Goal: Information Seeking & Learning: Learn about a topic

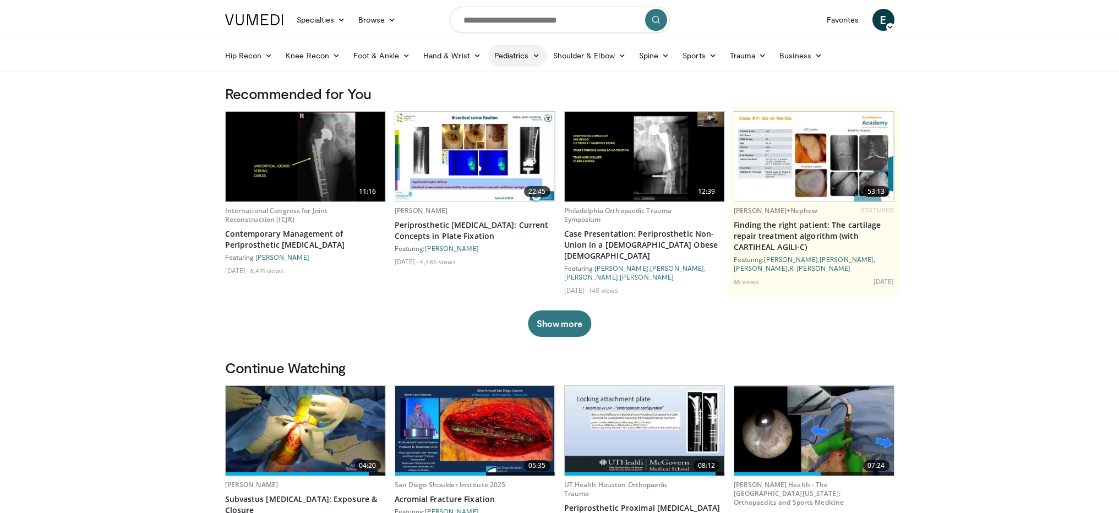
click at [516, 54] on link "Pediatrics" at bounding box center [517, 56] width 59 height 22
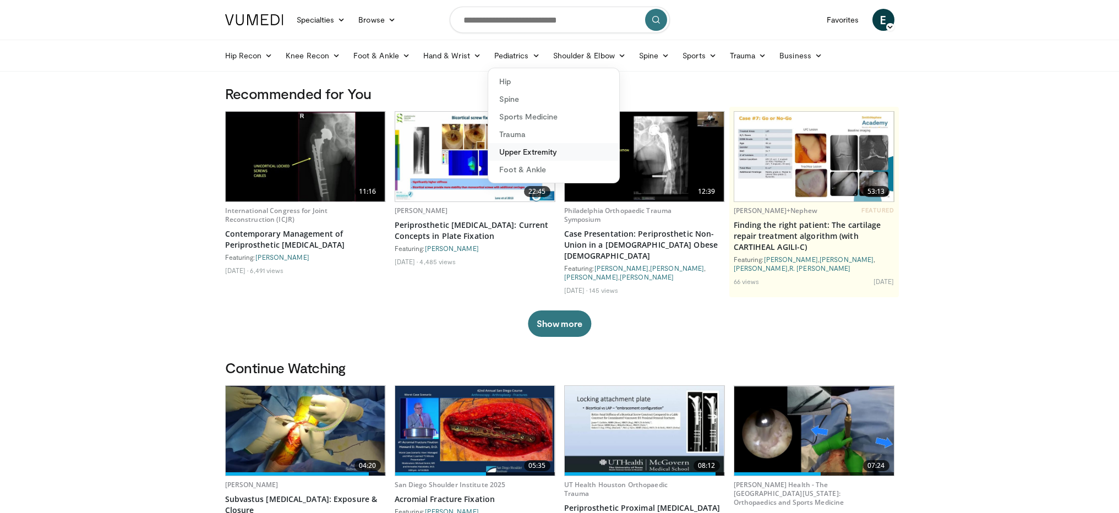
click at [513, 152] on link "Upper Extremity" at bounding box center [553, 152] width 131 height 18
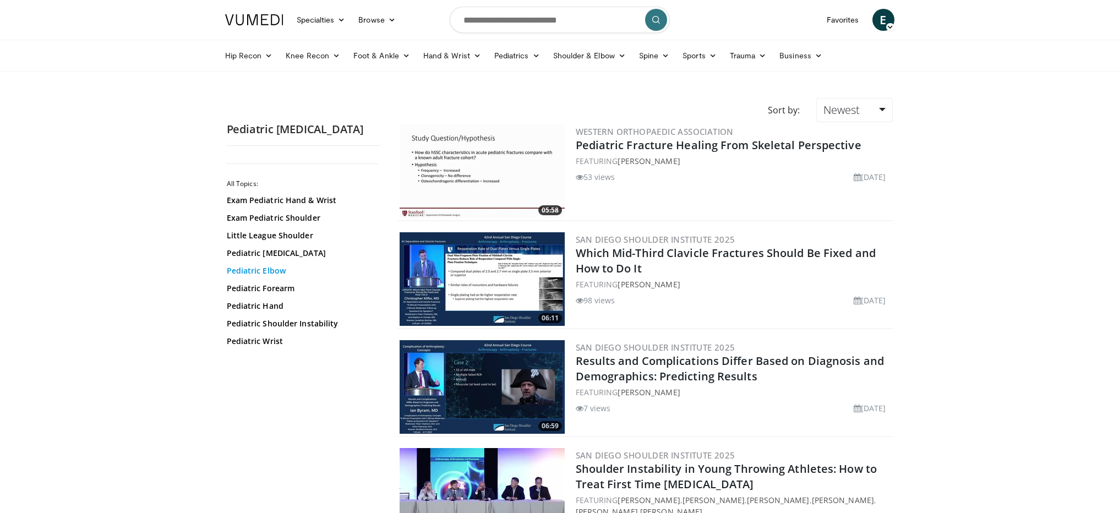
click at [252, 269] on link "Pediatric Elbow" at bounding box center [301, 270] width 149 height 11
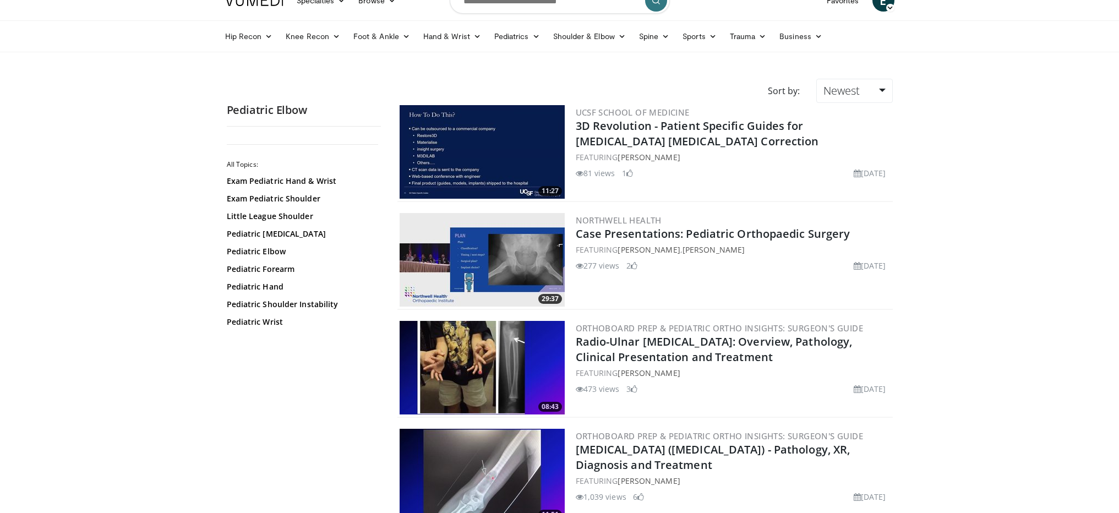
scroll to position [20, 0]
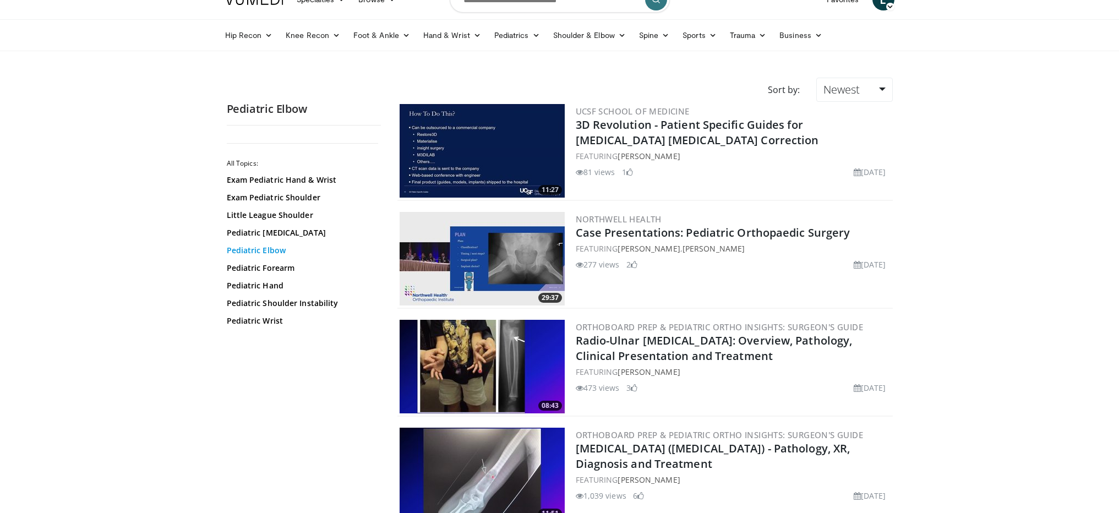
click at [252, 250] on link "Pediatric Elbow" at bounding box center [301, 250] width 149 height 11
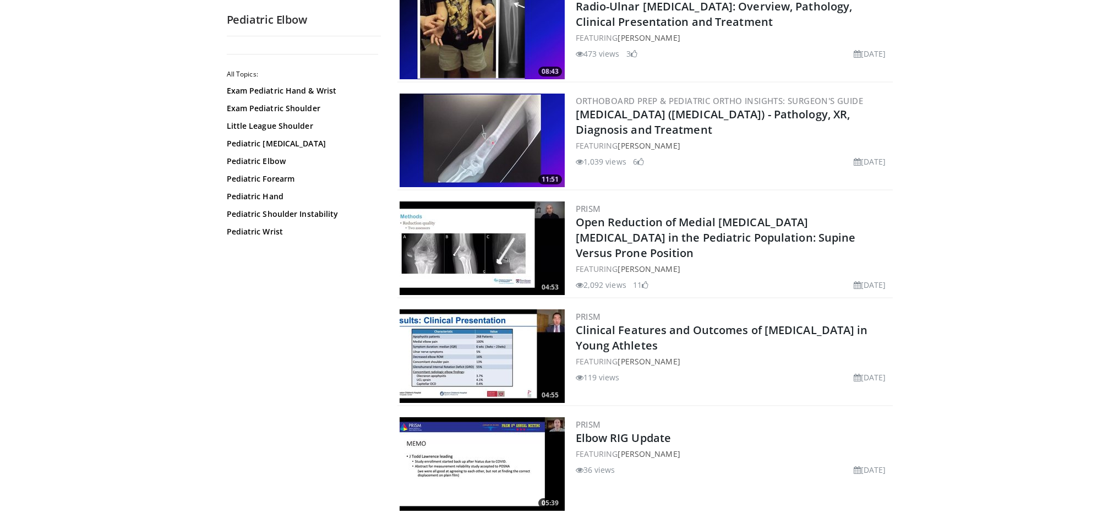
scroll to position [367, 0]
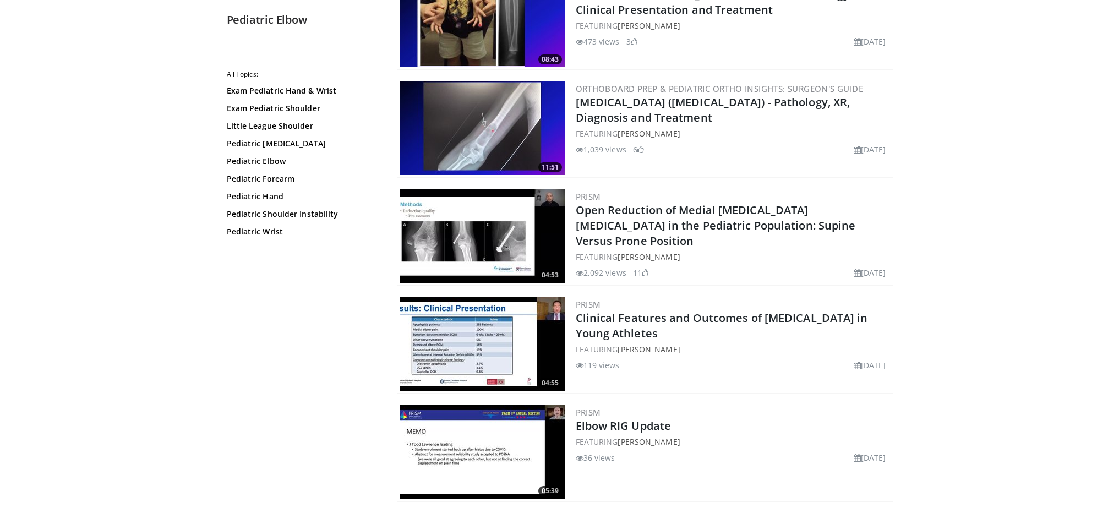
click at [450, 241] on img at bounding box center [482, 236] width 165 height 94
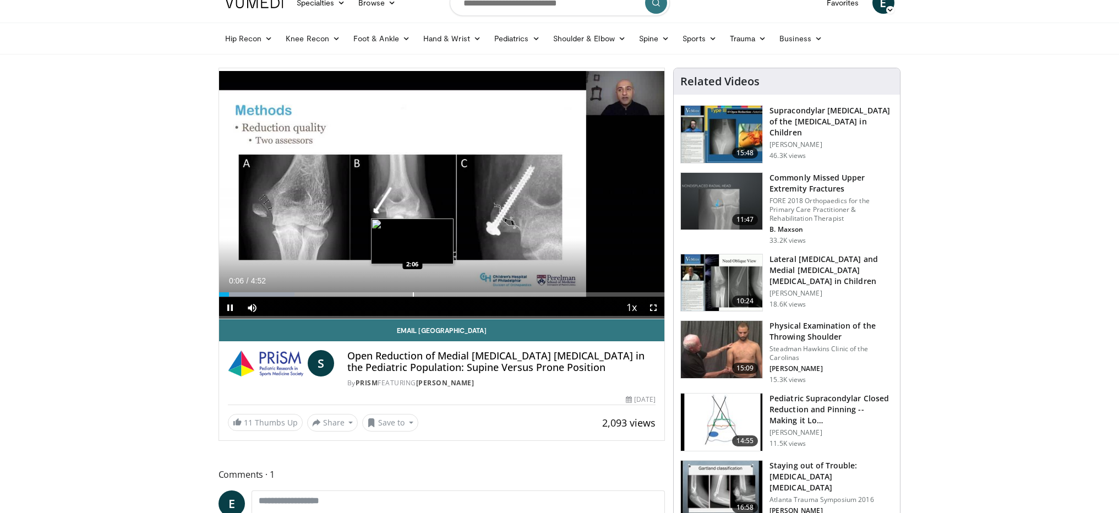
click at [413, 293] on div "Progress Bar" at bounding box center [413, 294] width 1 height 4
click at [401, 294] on div "Progress Bar" at bounding box center [401, 294] width 1 height 4
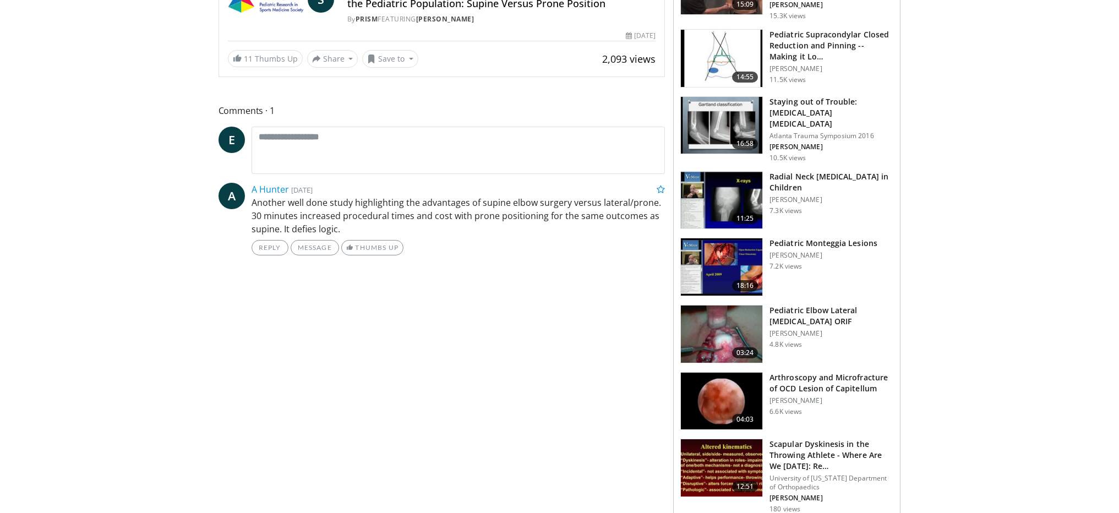
scroll to position [387, 0]
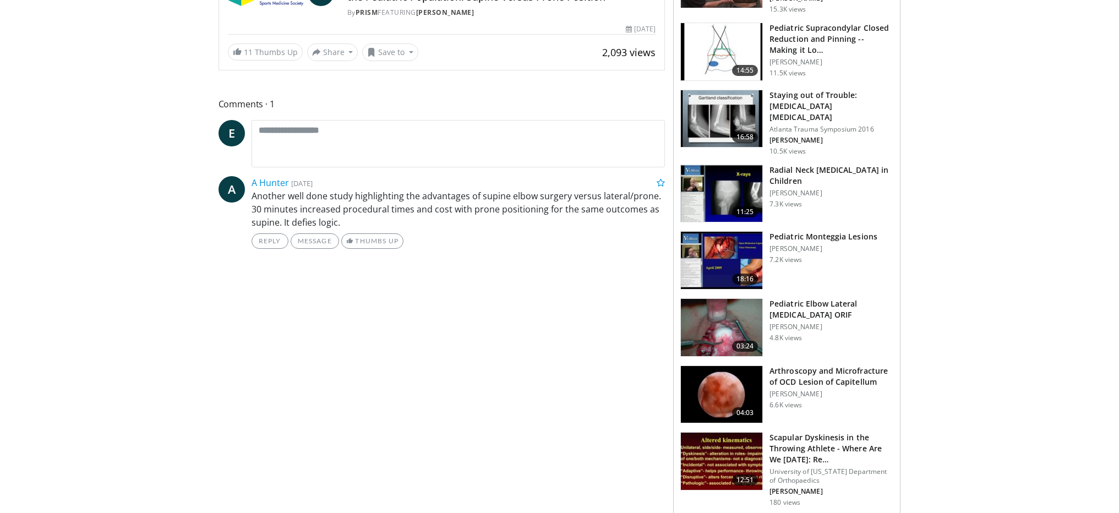
click at [699, 310] on img at bounding box center [721, 327] width 81 height 57
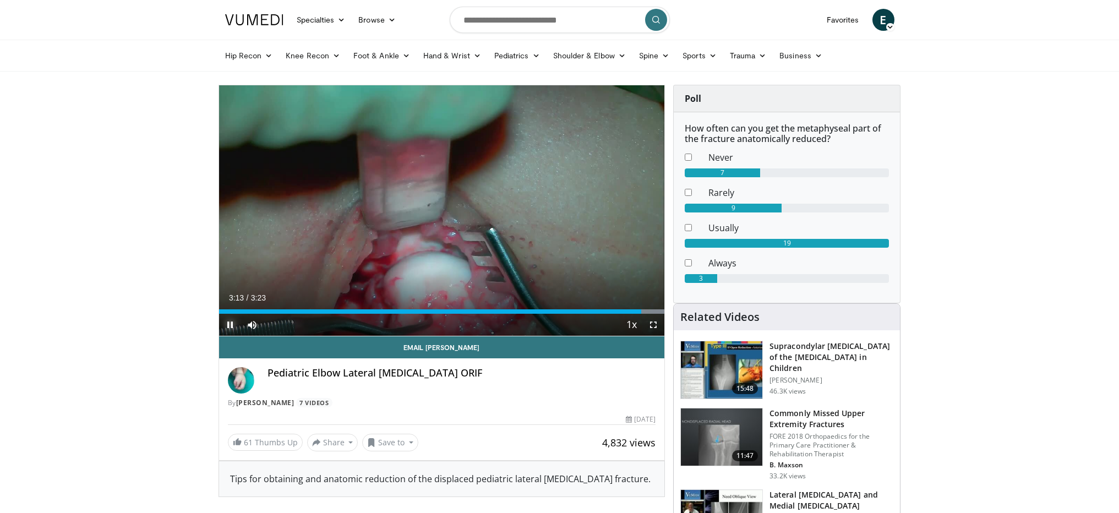
click at [231, 324] on span "Video Player" at bounding box center [230, 325] width 22 height 22
click at [506, 23] on input "Search topics, interventions" at bounding box center [560, 20] width 220 height 26
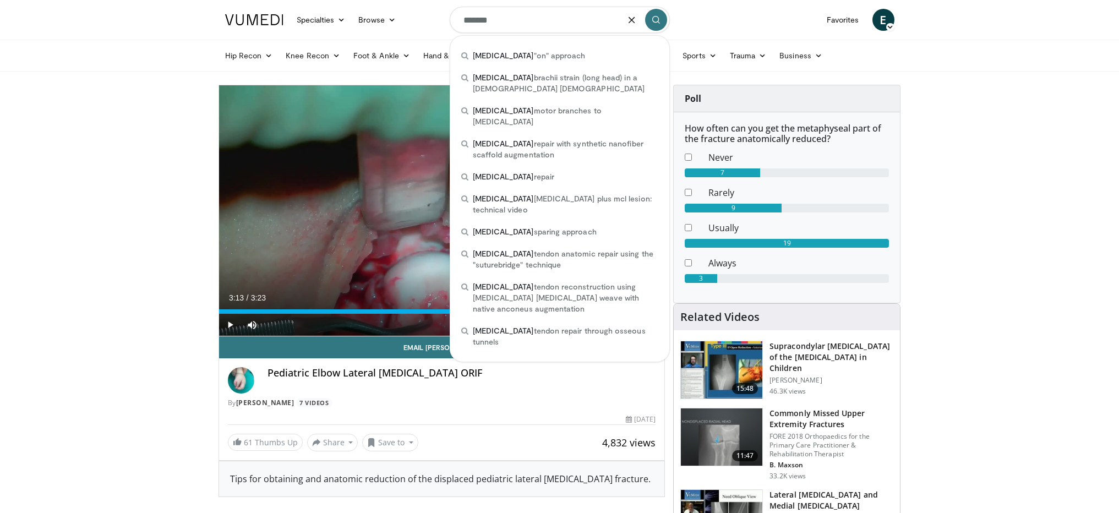
type input "*******"
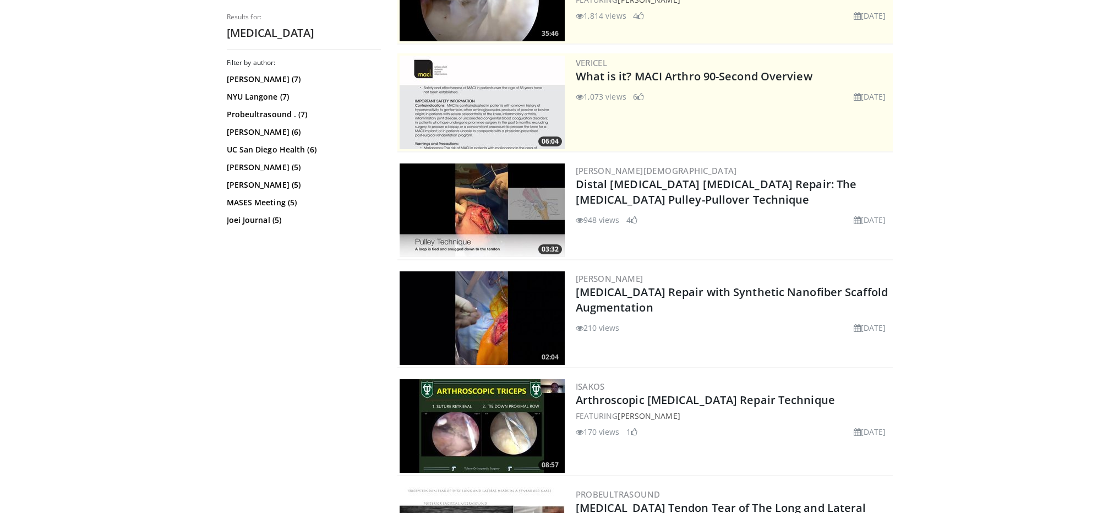
scroll to position [178, 0]
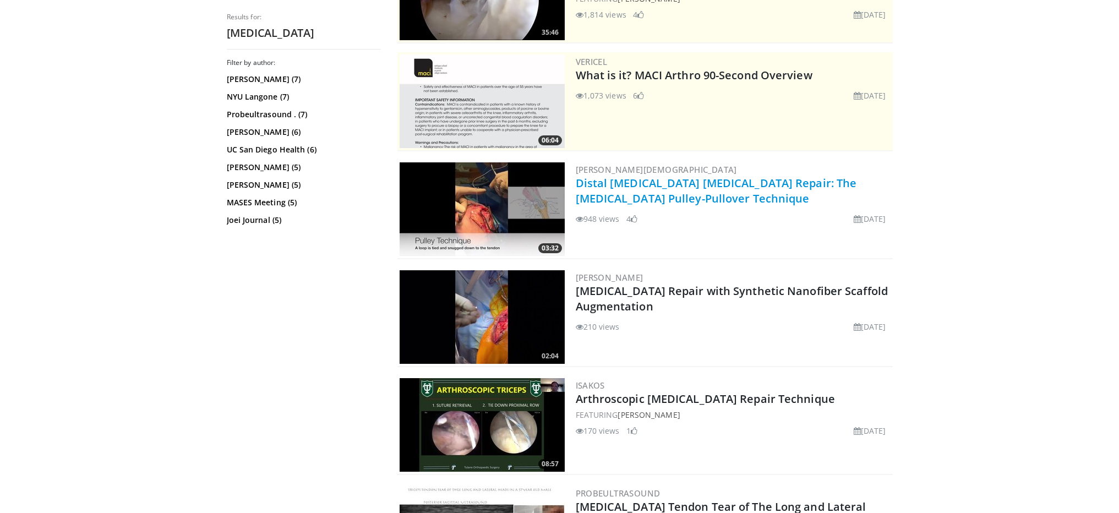
click at [604, 184] on link "Distal Triceps Rupture Repair: The Triceps Pulley-Pullover Technique" at bounding box center [716, 191] width 281 height 30
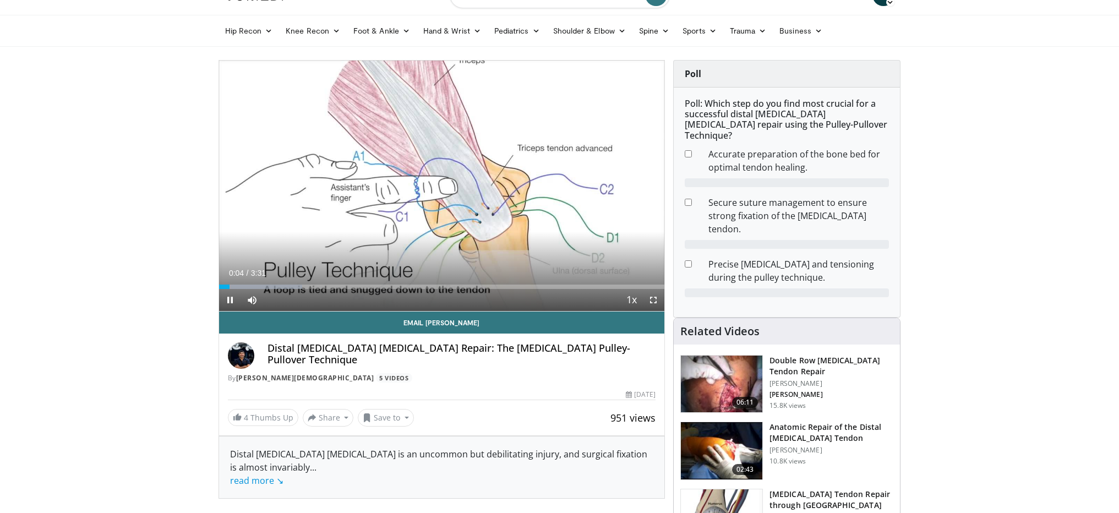
scroll to position [23, 0]
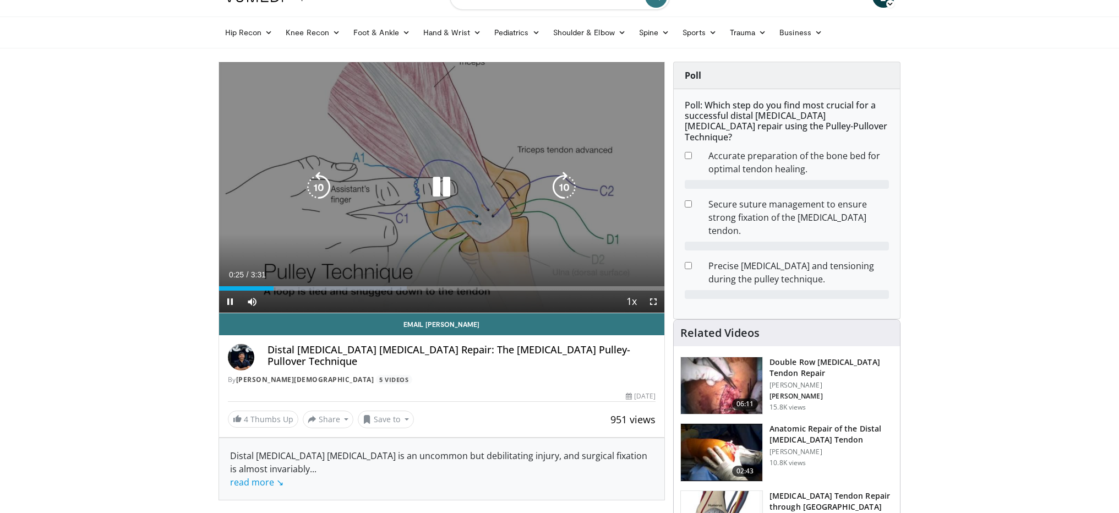
click at [438, 192] on icon "Video Player" at bounding box center [441, 187] width 31 height 31
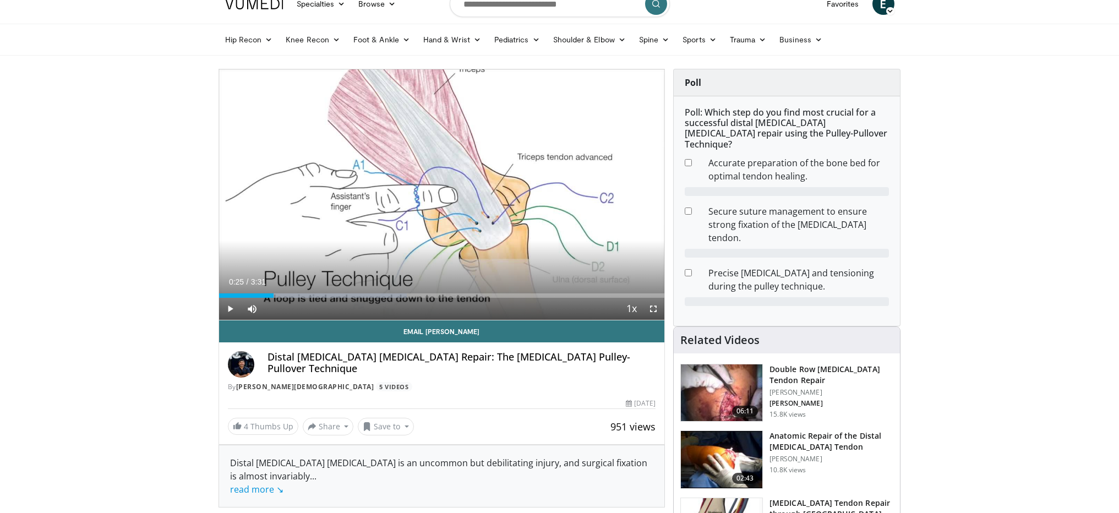
scroll to position [8, 0]
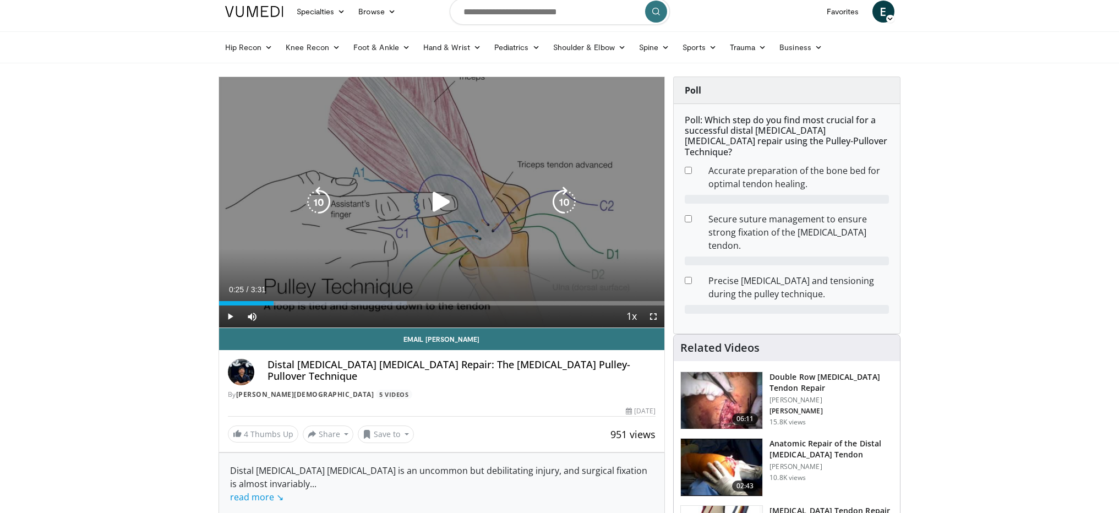
click at [442, 200] on icon "Video Player" at bounding box center [441, 202] width 31 height 31
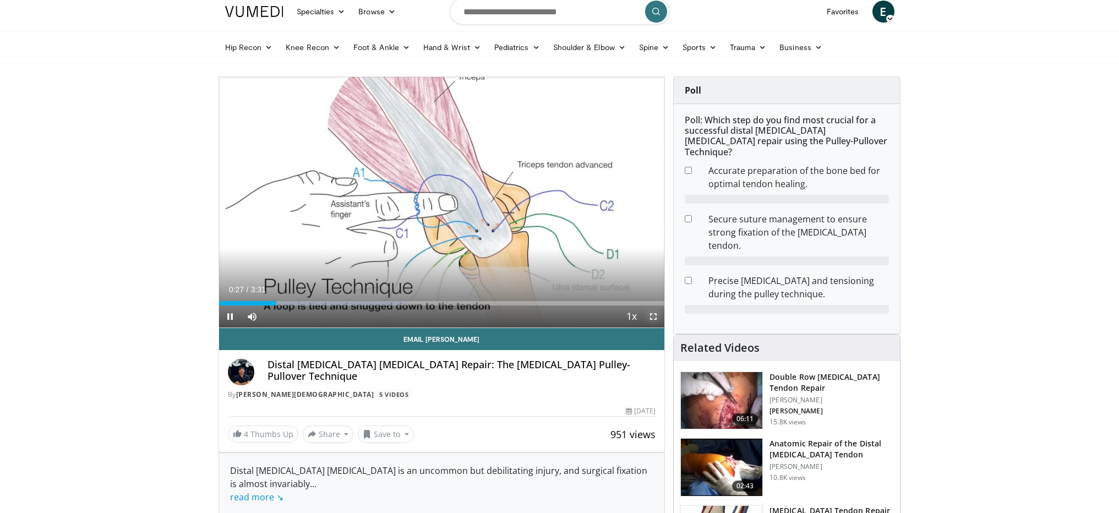
click at [652, 317] on span "Video Player" at bounding box center [653, 316] width 22 height 22
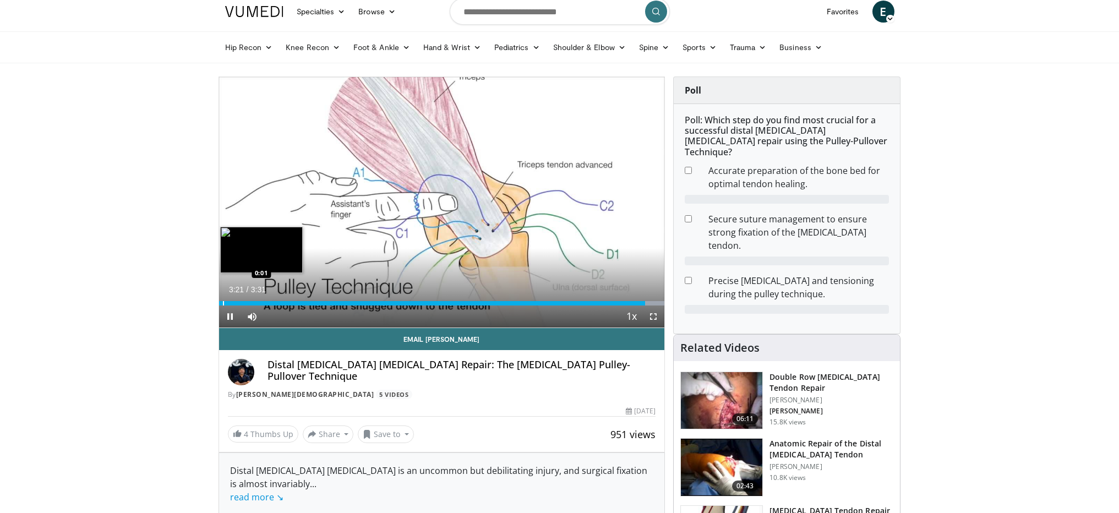
click at [223, 302] on div "Progress Bar" at bounding box center [223, 303] width 1 height 4
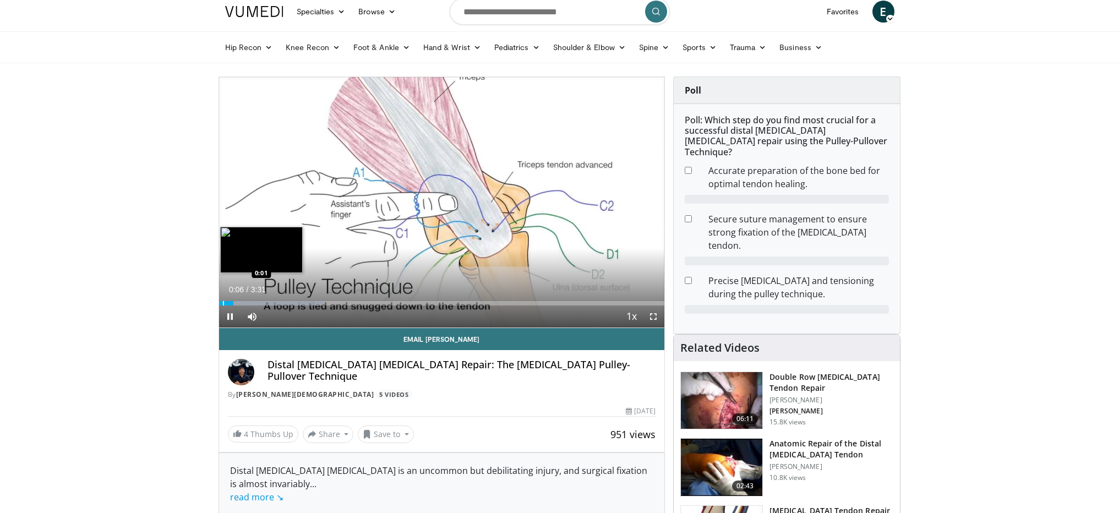
click at [223, 304] on div "Progress Bar" at bounding box center [223, 303] width 1 height 4
click at [231, 316] on span "Video Player" at bounding box center [230, 316] width 22 height 22
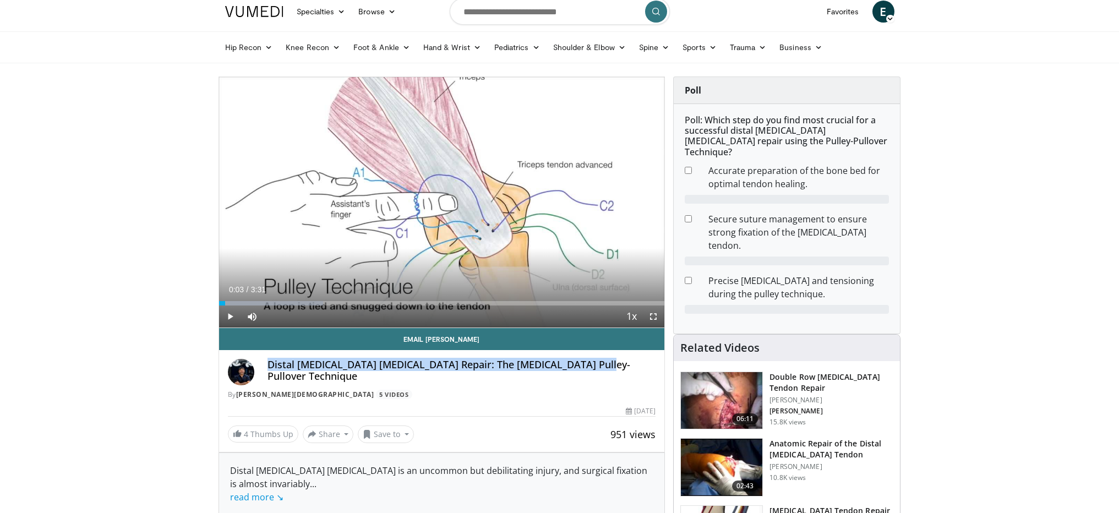
drag, startPoint x: 269, startPoint y: 364, endPoint x: 584, endPoint y: 368, distance: 315.4
click at [584, 368] on h4 "Distal [MEDICAL_DATA] [MEDICAL_DATA] Repair: The [MEDICAL_DATA] Pulley-Pullover…" at bounding box center [461, 371] width 389 height 24
copy h4 "Distal [MEDICAL_DATA] [MEDICAL_DATA] Repair: The [MEDICAL_DATA] Pulley-Pullover…"
click at [901, 54] on div "Hip Recon Hip [MEDICAL_DATA] Revision Hip [MEDICAL_DATA] Hip Preservation Knee …" at bounding box center [559, 47] width 682 height 31
